Goal: Task Accomplishment & Management: Manage account settings

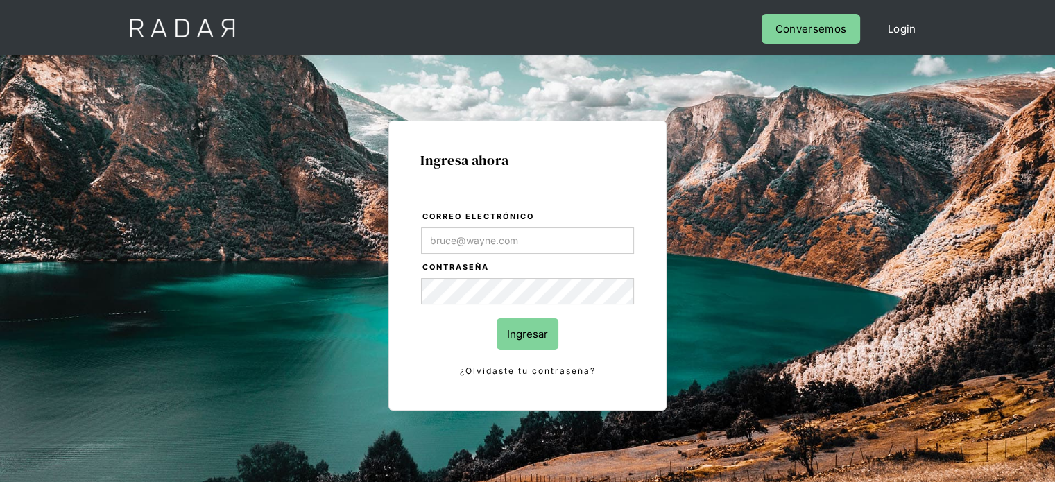
type input "[EMAIL_ADDRESS][PERSON_NAME][DOMAIN_NAME]"
click at [541, 331] on input "Ingresar" at bounding box center [528, 333] width 62 height 31
